Goal: Information Seeking & Learning: Find specific fact

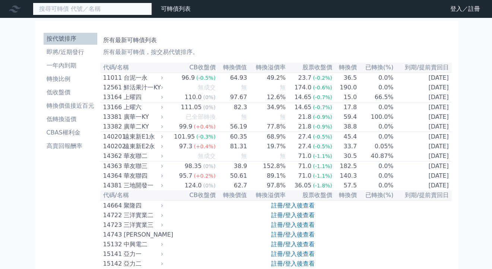
click at [55, 9] on input at bounding box center [92, 9] width 119 height 13
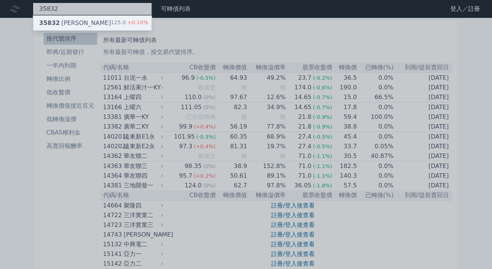
type input "35832"
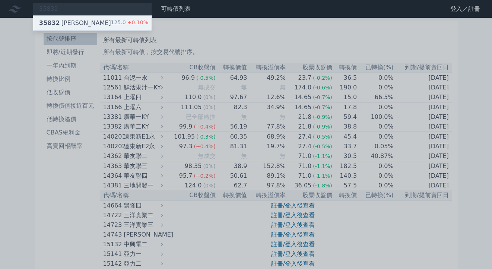
click at [53, 19] on span "35832" at bounding box center [49, 22] width 21 height 7
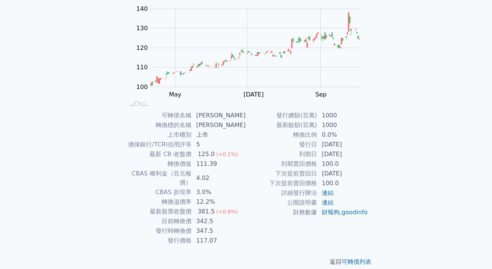
scroll to position [76, 0]
drag, startPoint x: 198, startPoint y: 173, endPoint x: 210, endPoint y: 172, distance: 11.6
click at [210, 172] on td "4.02" at bounding box center [219, 177] width 54 height 19
copy td "4.02"
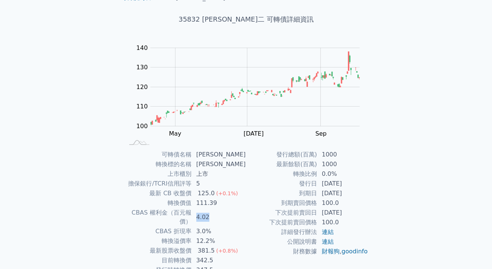
scroll to position [0, 0]
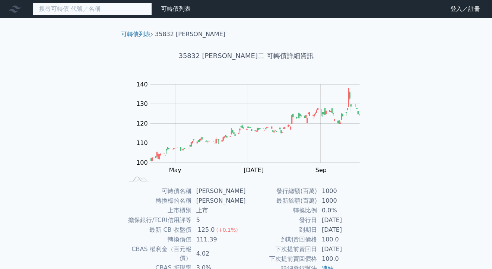
click at [46, 7] on input at bounding box center [92, 9] width 119 height 13
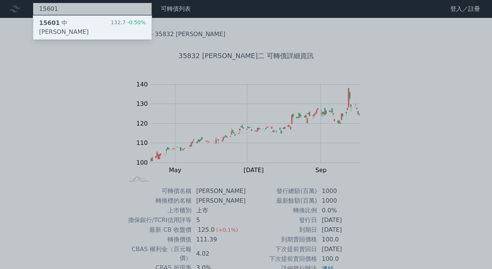
type input "15601"
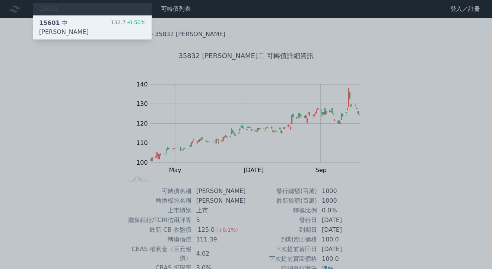
click at [77, 19] on div "15601 中砂一 132.7 -0.50%" at bounding box center [92, 28] width 118 height 24
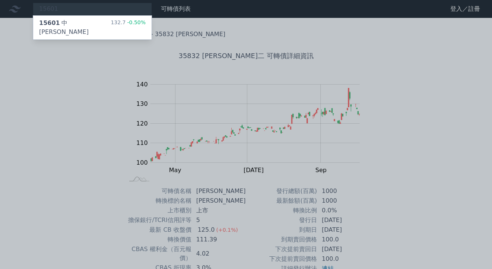
click at [65, 7] on div at bounding box center [246, 134] width 492 height 269
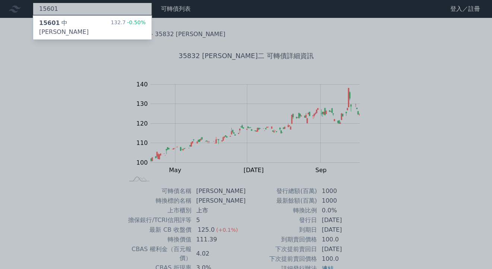
click at [71, 9] on div "15601 15601 中砂一 132.7 -0.50%" at bounding box center [92, 9] width 119 height 13
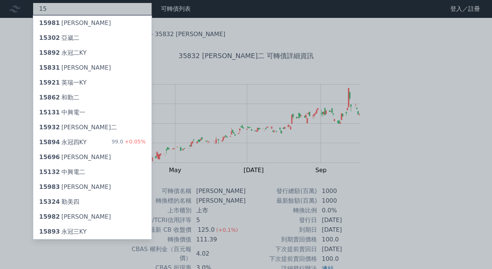
type input "1"
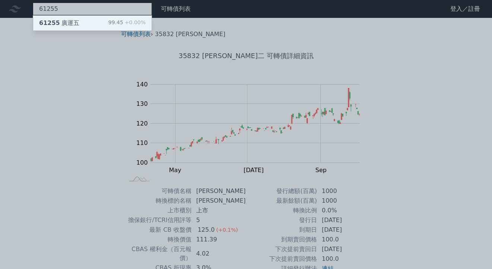
type input "61255"
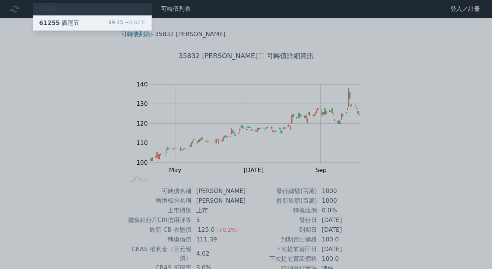
click at [67, 20] on div "61255 廣運五" at bounding box center [59, 23] width 40 height 9
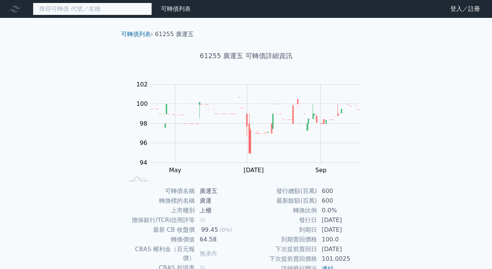
click at [82, 9] on input at bounding box center [92, 9] width 119 height 13
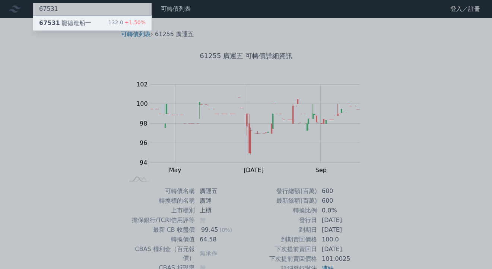
type input "67531"
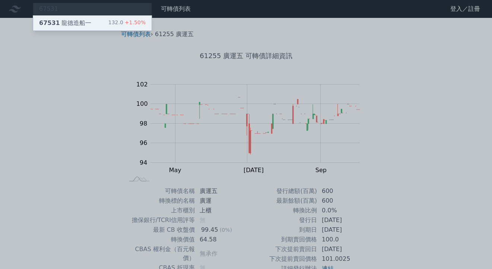
click at [95, 23] on div "67531 龍德造船一 132.0 +1.50%" at bounding box center [92, 23] width 118 height 15
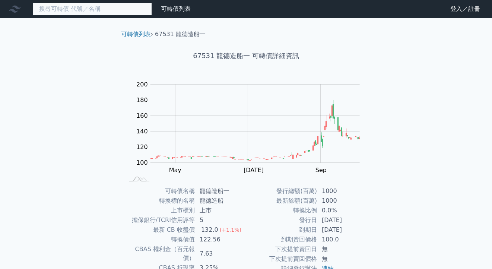
click at [69, 7] on input at bounding box center [92, 9] width 119 height 13
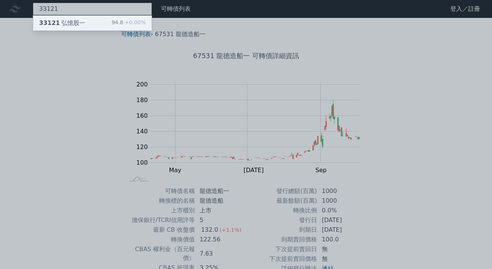
type input "33121"
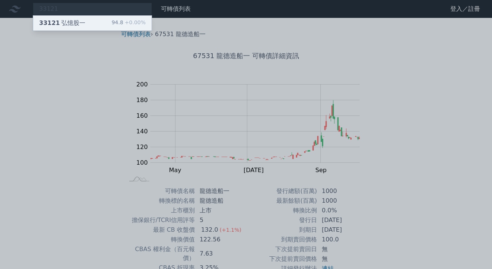
click at [70, 19] on div "33121 弘憶股一" at bounding box center [62, 23] width 46 height 9
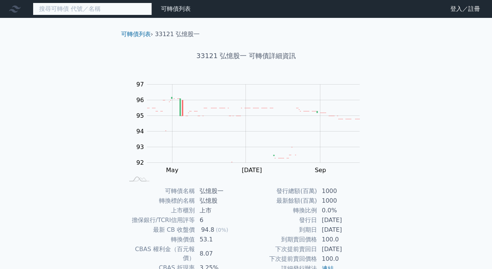
click at [70, 8] on input at bounding box center [92, 9] width 119 height 13
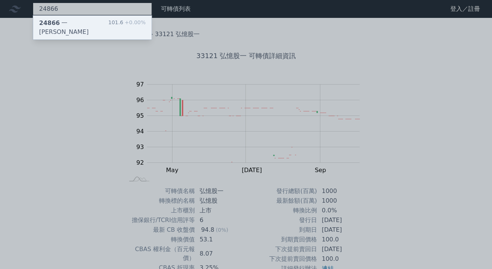
type input "24866"
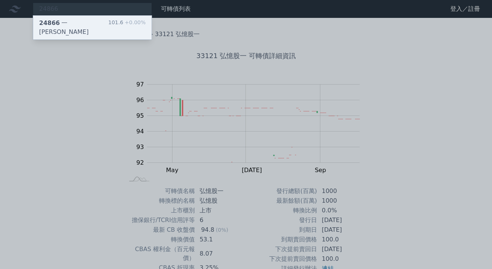
click at [87, 27] on div "24866 一詮六 101.6 +0.00%" at bounding box center [92, 28] width 118 height 24
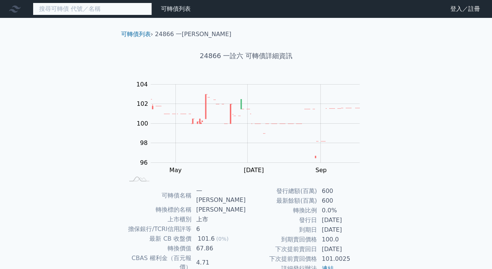
click at [58, 4] on input at bounding box center [92, 9] width 119 height 13
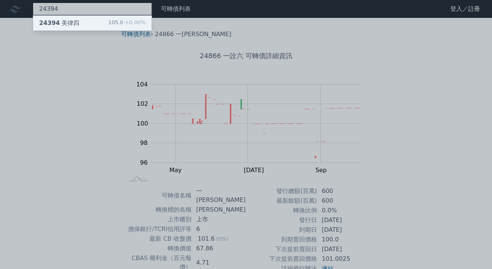
type input "24394"
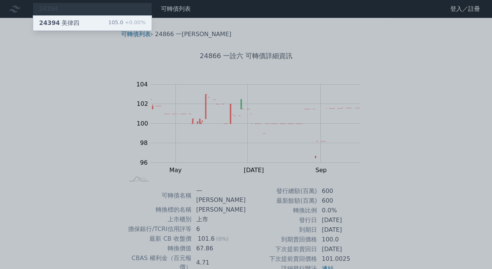
click at [67, 20] on div "24394 美律四" at bounding box center [59, 23] width 40 height 9
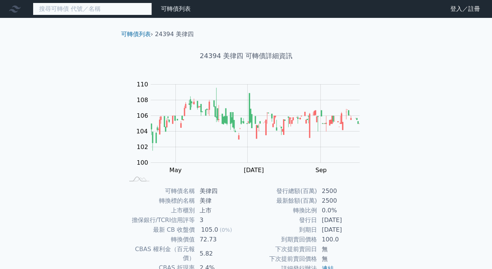
click at [75, 12] on input at bounding box center [92, 9] width 119 height 13
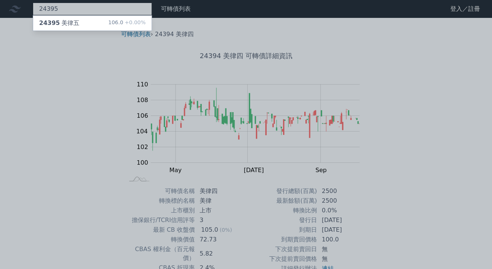
type input "24395"
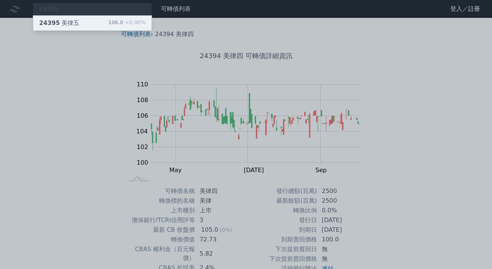
drag, startPoint x: 85, startPoint y: 13, endPoint x: 91, endPoint y: 23, distance: 11.3
click at [91, 23] on div "24395 美律五 106.0 +0.00%" at bounding box center [92, 23] width 118 height 15
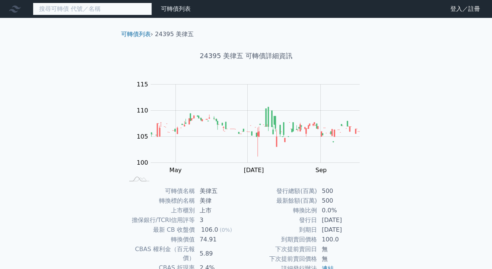
click at [61, 7] on input at bounding box center [92, 9] width 119 height 13
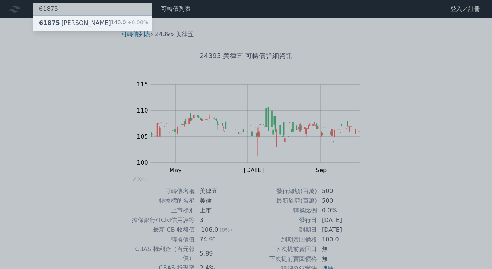
type input "61875"
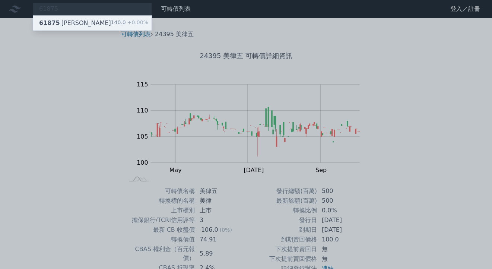
click at [62, 26] on div "61875 [PERSON_NAME]" at bounding box center [75, 23] width 72 height 9
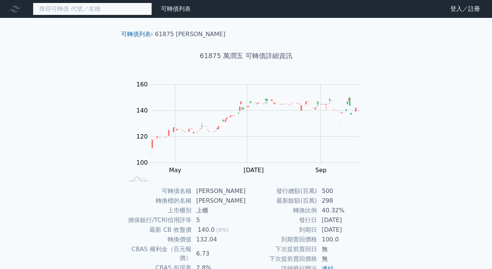
click at [59, 8] on input at bounding box center [92, 9] width 119 height 13
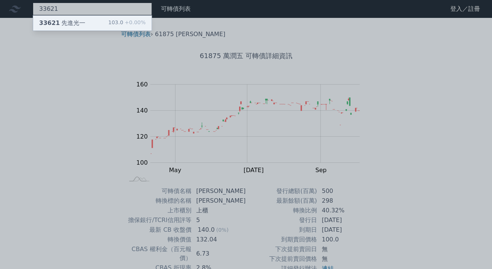
type input "33621"
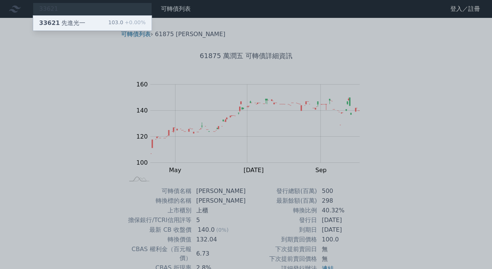
click at [79, 26] on div "33621 先進光一" at bounding box center [62, 23] width 46 height 9
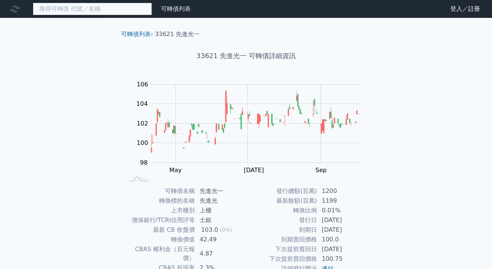
click at [52, 14] on input at bounding box center [92, 9] width 119 height 13
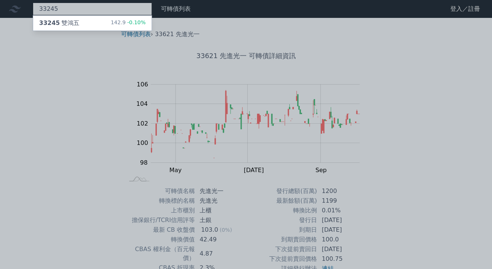
type input "33245"
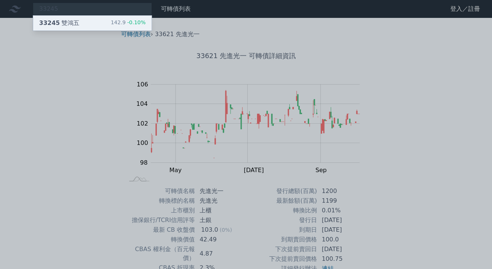
drag, startPoint x: 52, startPoint y: 15, endPoint x: 56, endPoint y: 19, distance: 6.1
click at [56, 19] on span "33245" at bounding box center [49, 22] width 21 height 7
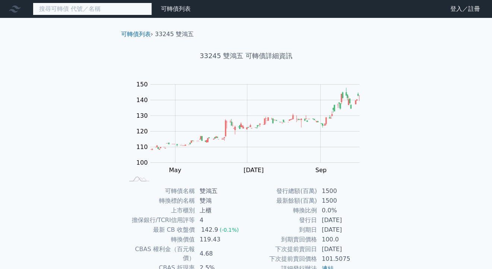
click at [77, 11] on input at bounding box center [92, 9] width 119 height 13
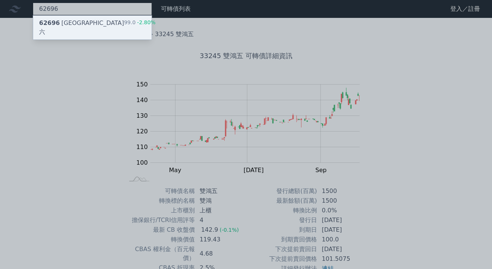
type input "62696"
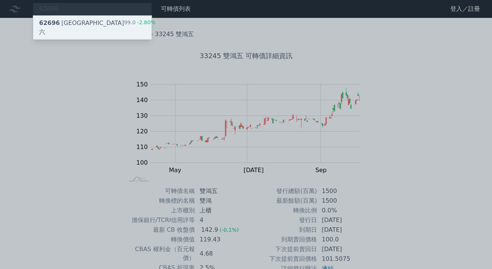
click at [72, 19] on div "62696 [GEOGRAPHIC_DATA]六" at bounding box center [81, 28] width 85 height 18
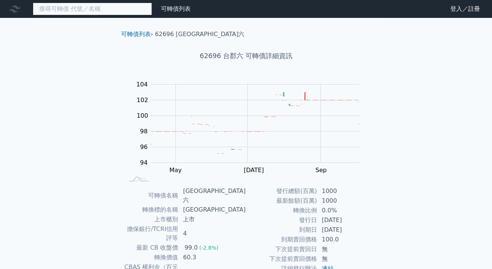
click at [54, 11] on input at bounding box center [92, 9] width 119 height 13
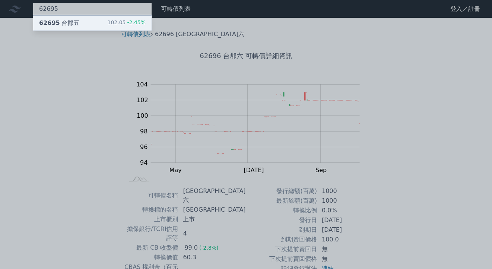
type input "62695"
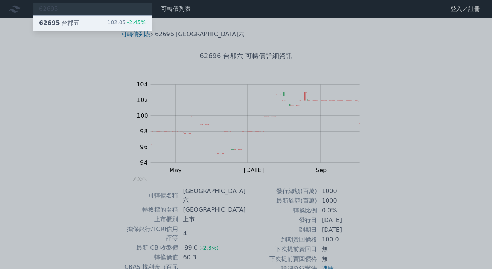
click at [56, 23] on span "62695" at bounding box center [49, 22] width 21 height 7
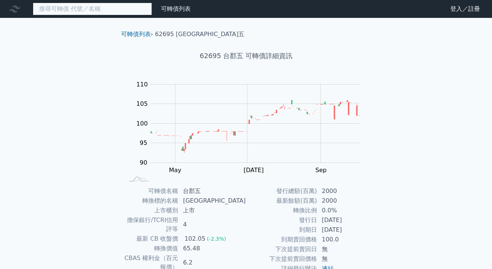
click at [53, 9] on input at bounding box center [92, 9] width 119 height 13
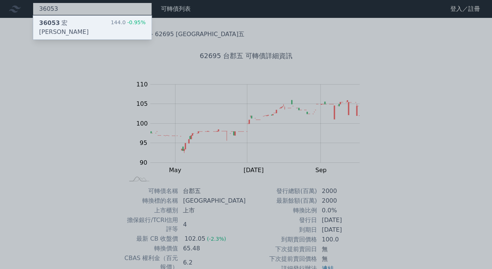
type input "36053"
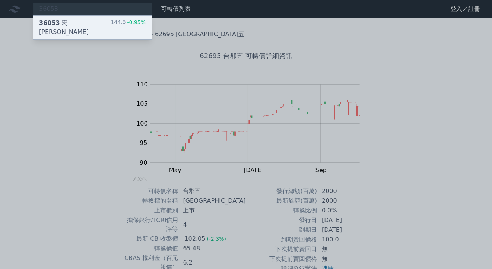
click at [51, 19] on span "36053" at bounding box center [49, 22] width 21 height 7
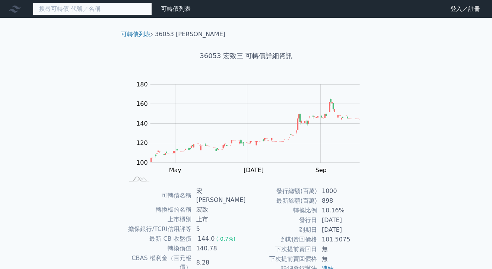
click at [59, 6] on input at bounding box center [92, 9] width 119 height 13
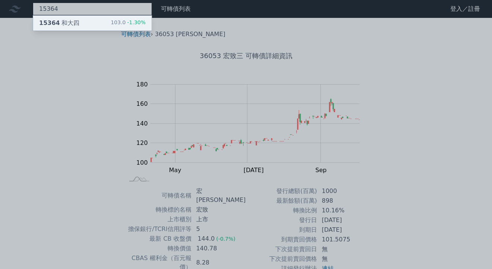
type input "15364"
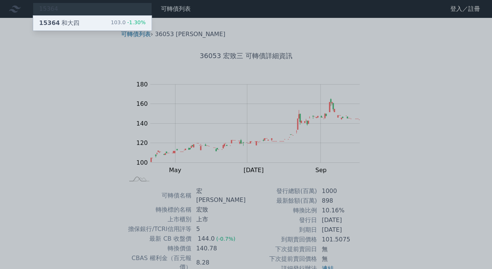
click at [74, 26] on div "15364 和大四" at bounding box center [59, 23] width 40 height 9
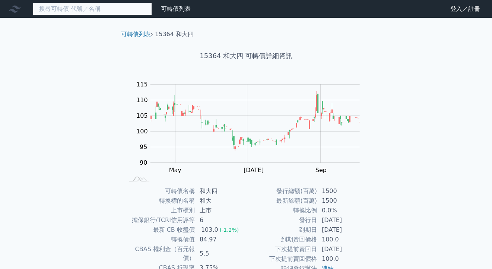
click at [79, 13] on input at bounding box center [92, 9] width 119 height 13
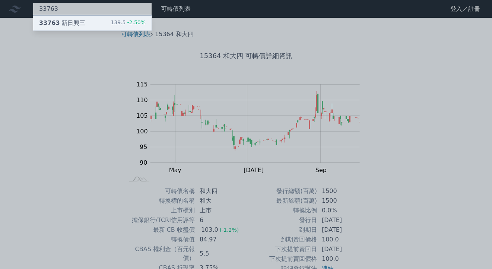
type input "33763"
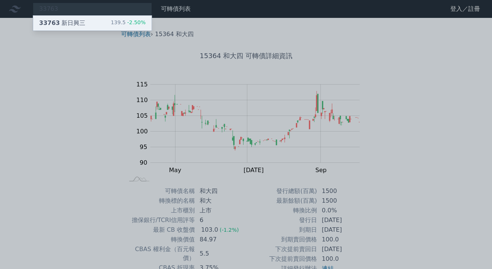
click at [84, 22] on div "33763 新日興三 139.5 -2.50%" at bounding box center [92, 23] width 118 height 15
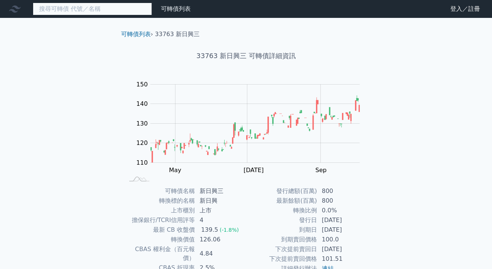
click at [51, 10] on input at bounding box center [92, 9] width 119 height 13
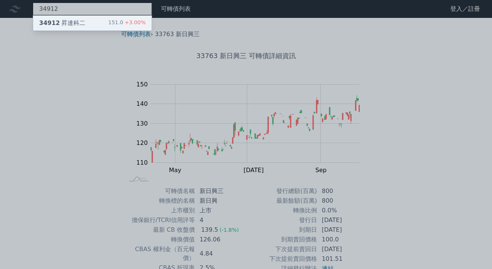
type input "34912"
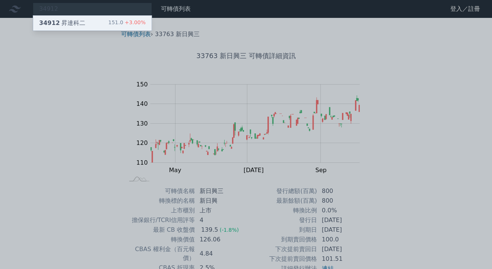
click at [56, 20] on span "34912" at bounding box center [49, 22] width 21 height 7
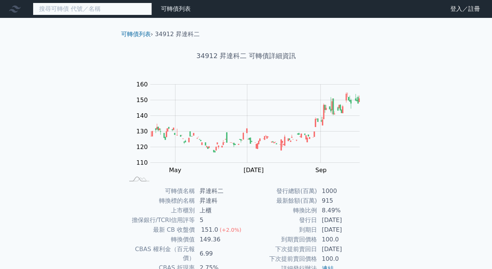
click at [69, 6] on input at bounding box center [92, 9] width 119 height 13
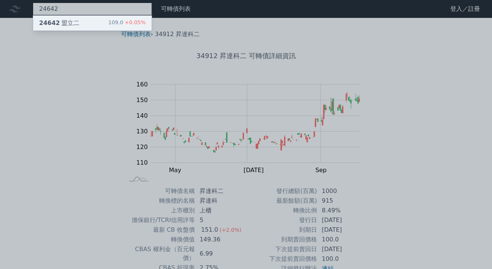
type input "24642"
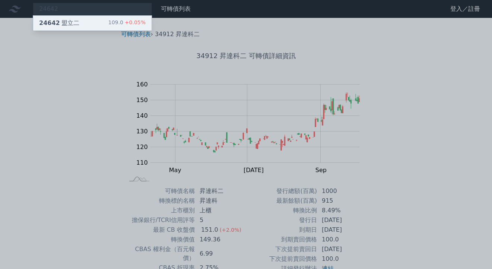
click at [69, 19] on div "24642 盟立二" at bounding box center [59, 23] width 40 height 9
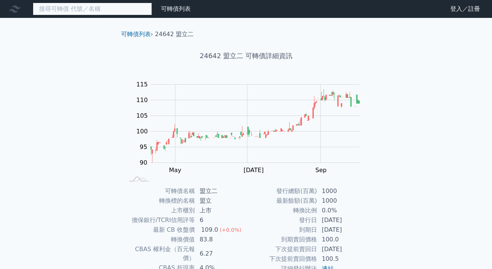
click at [51, 7] on input at bounding box center [92, 9] width 119 height 13
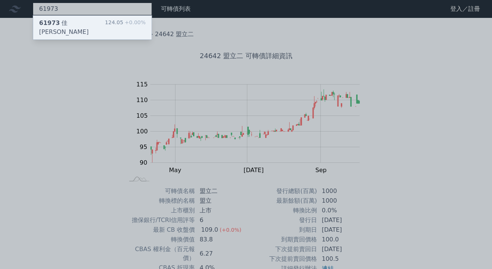
type input "61973"
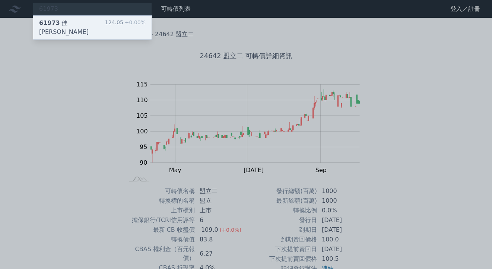
click at [68, 25] on div "61973 佳[PERSON_NAME]" at bounding box center [72, 28] width 66 height 18
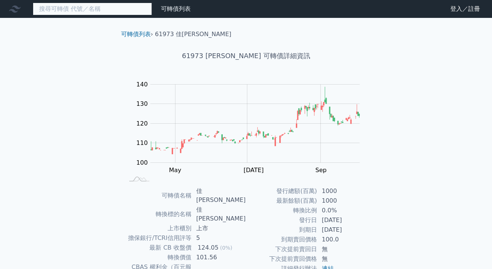
click at [48, 10] on input at bounding box center [92, 9] width 119 height 13
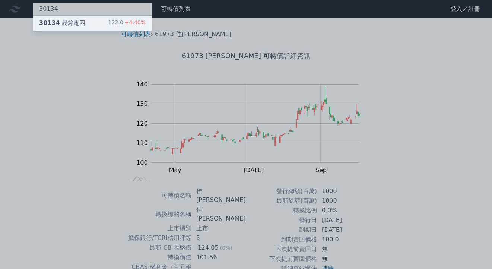
type input "30134"
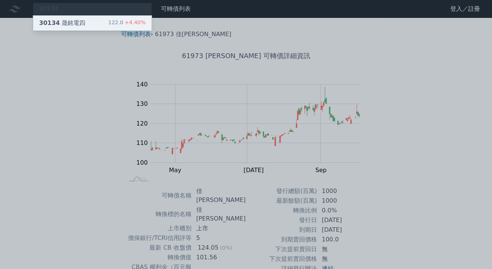
click at [58, 25] on div "30134 晟銘電四" at bounding box center [62, 23] width 46 height 9
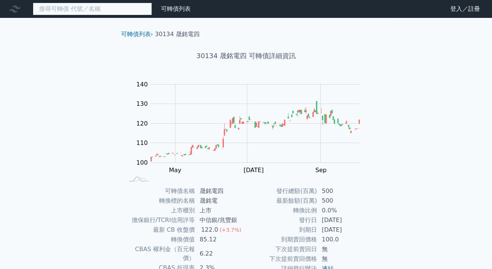
click at [53, 13] on input at bounding box center [92, 9] width 119 height 13
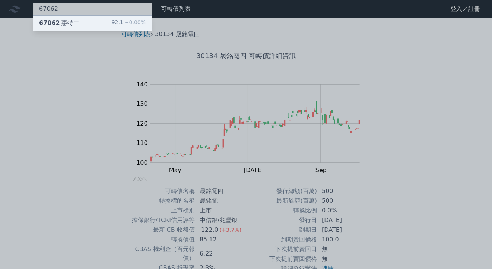
type input "67062"
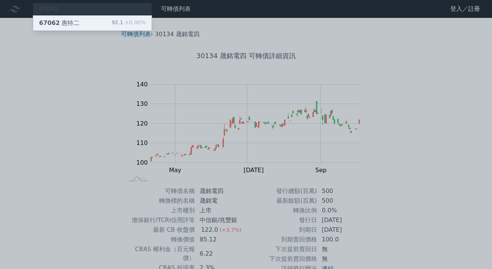
click at [54, 25] on span "67062" at bounding box center [49, 22] width 21 height 7
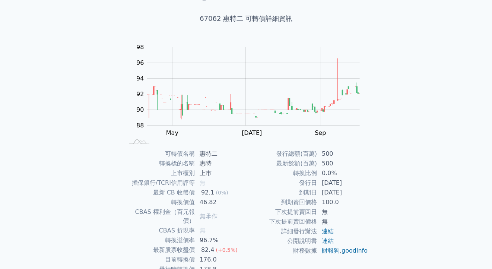
scroll to position [74, 0]
